Goal: Task Accomplishment & Management: Manage account settings

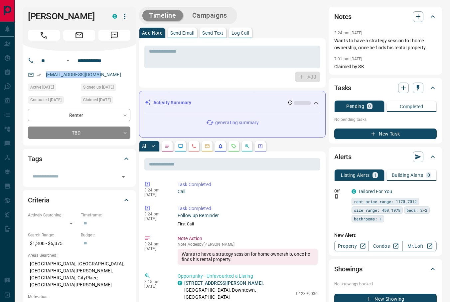
drag, startPoint x: 103, startPoint y: 76, endPoint x: 44, endPoint y: 77, distance: 58.6
click at [44, 77] on div "[EMAIL_ADDRESS][DOMAIN_NAME]" at bounding box center [79, 74] width 102 height 11
copy link "[EMAIL_ADDRESS][DOMAIN_NAME]"
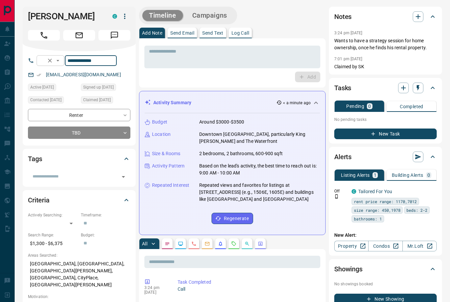
drag, startPoint x: 113, startPoint y: 59, endPoint x: 63, endPoint y: 56, distance: 50.0
click at [63, 56] on div "**********" at bounding box center [77, 60] width 80 height 11
drag, startPoint x: 75, startPoint y: 15, endPoint x: 26, endPoint y: 13, distance: 49.3
click at [26, 13] on div "[PERSON_NAME] C" at bounding box center [79, 29] width 113 height 45
copy h1 "[PERSON_NAME]"
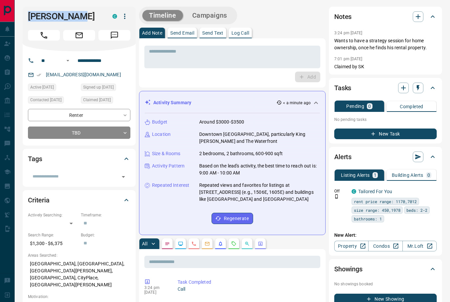
click at [154, 80] on div "Add" at bounding box center [232, 77] width 176 height 11
click at [128, 12] on icon "button" at bounding box center [125, 16] width 8 height 8
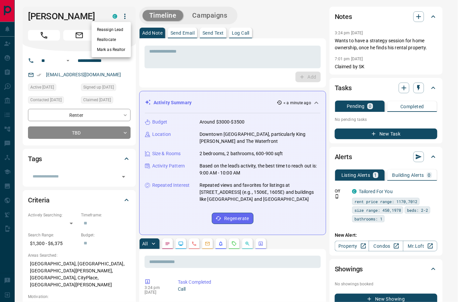
click at [121, 28] on li "Reassign Lead" at bounding box center [111, 30] width 39 height 10
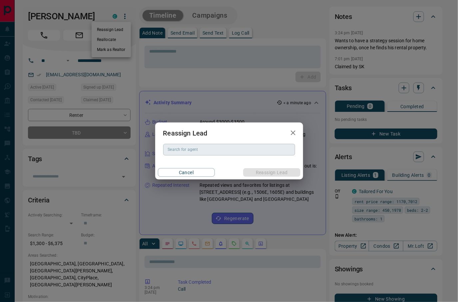
click at [231, 148] on input "Search for agent" at bounding box center [228, 149] width 127 height 7
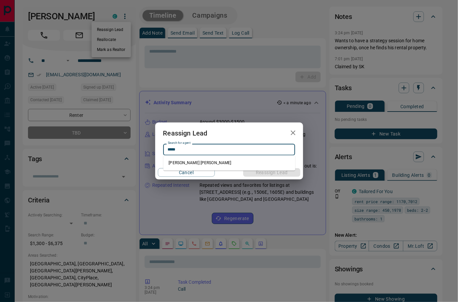
click at [199, 160] on li "[PERSON_NAME] [PERSON_NAME]" at bounding box center [229, 163] width 132 height 10
type input "**********"
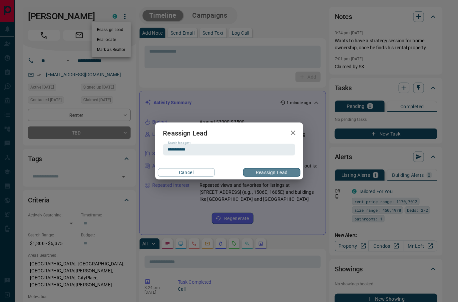
click at [266, 171] on button "Reassign Lead" at bounding box center [271, 172] width 57 height 9
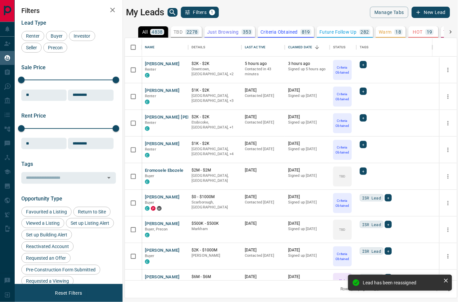
scroll to position [234, 324]
